Goal: Information Seeking & Learning: Learn about a topic

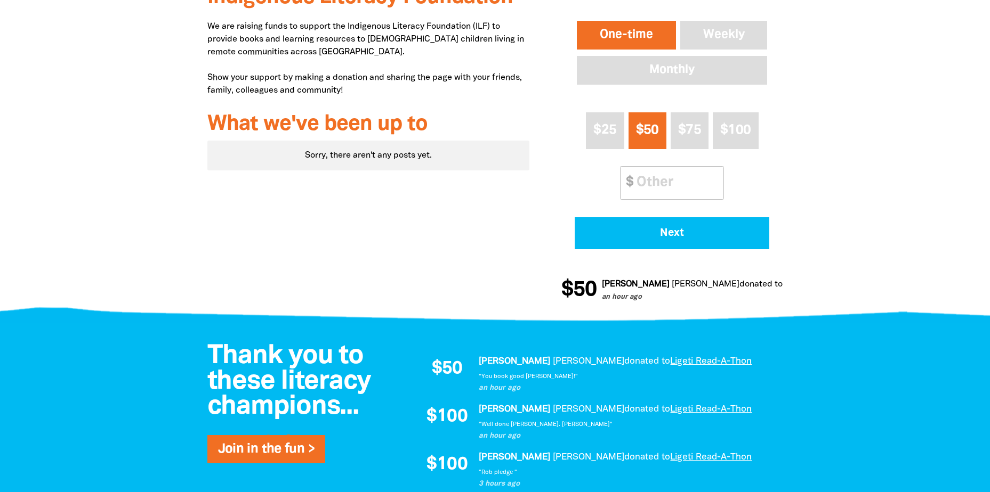
scroll to position [53, 0]
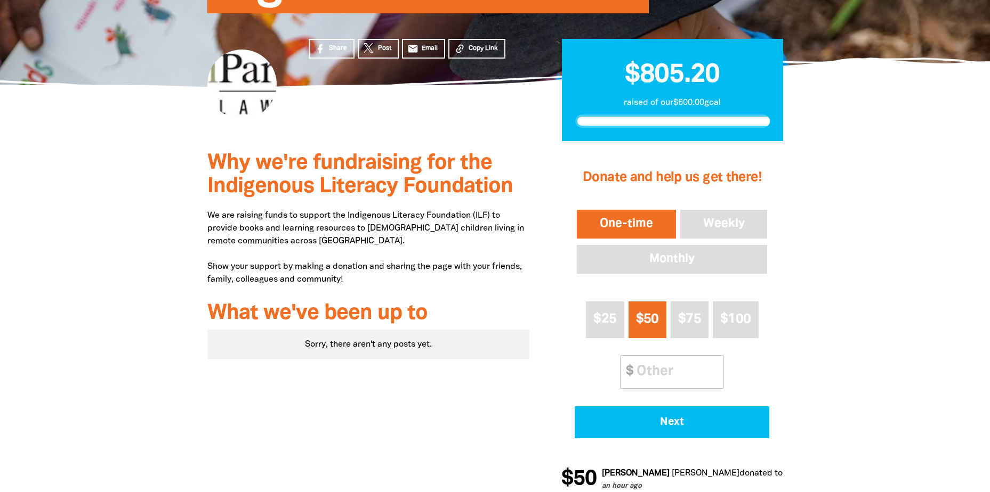
scroll to position [107, 0]
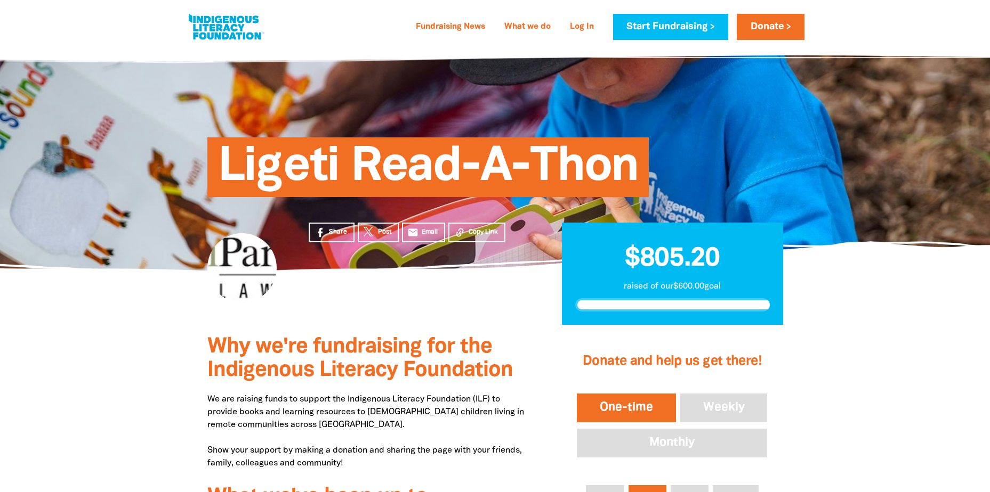
scroll to position [107, 0]
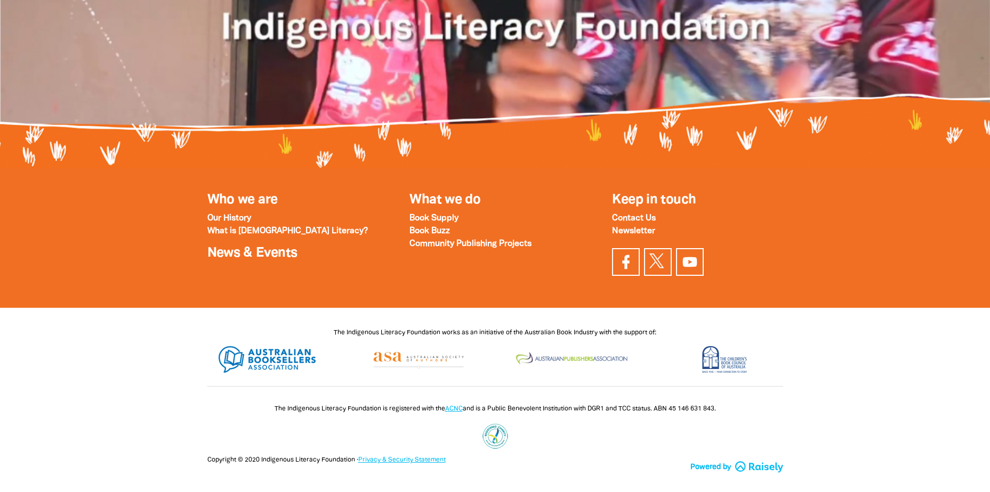
scroll to position [1531, 0]
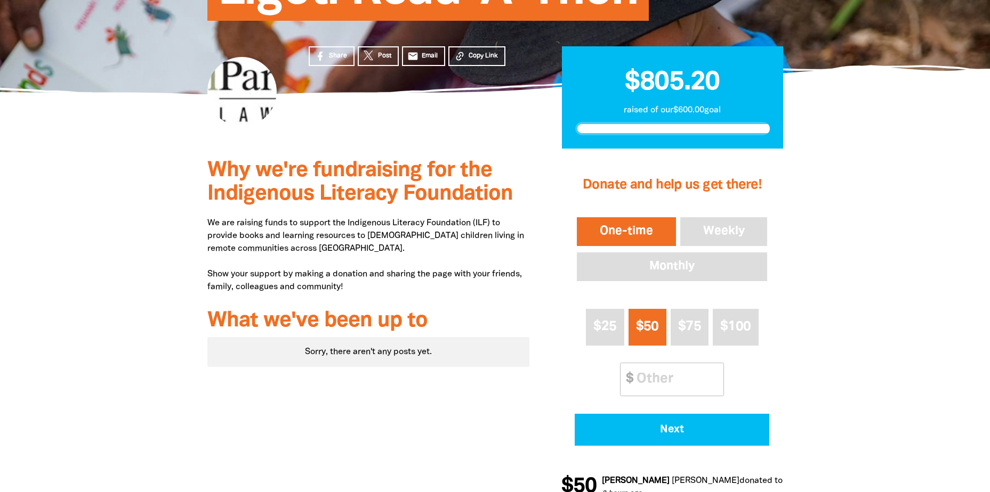
scroll to position [53, 0]
